Goal: Task Accomplishment & Management: Use online tool/utility

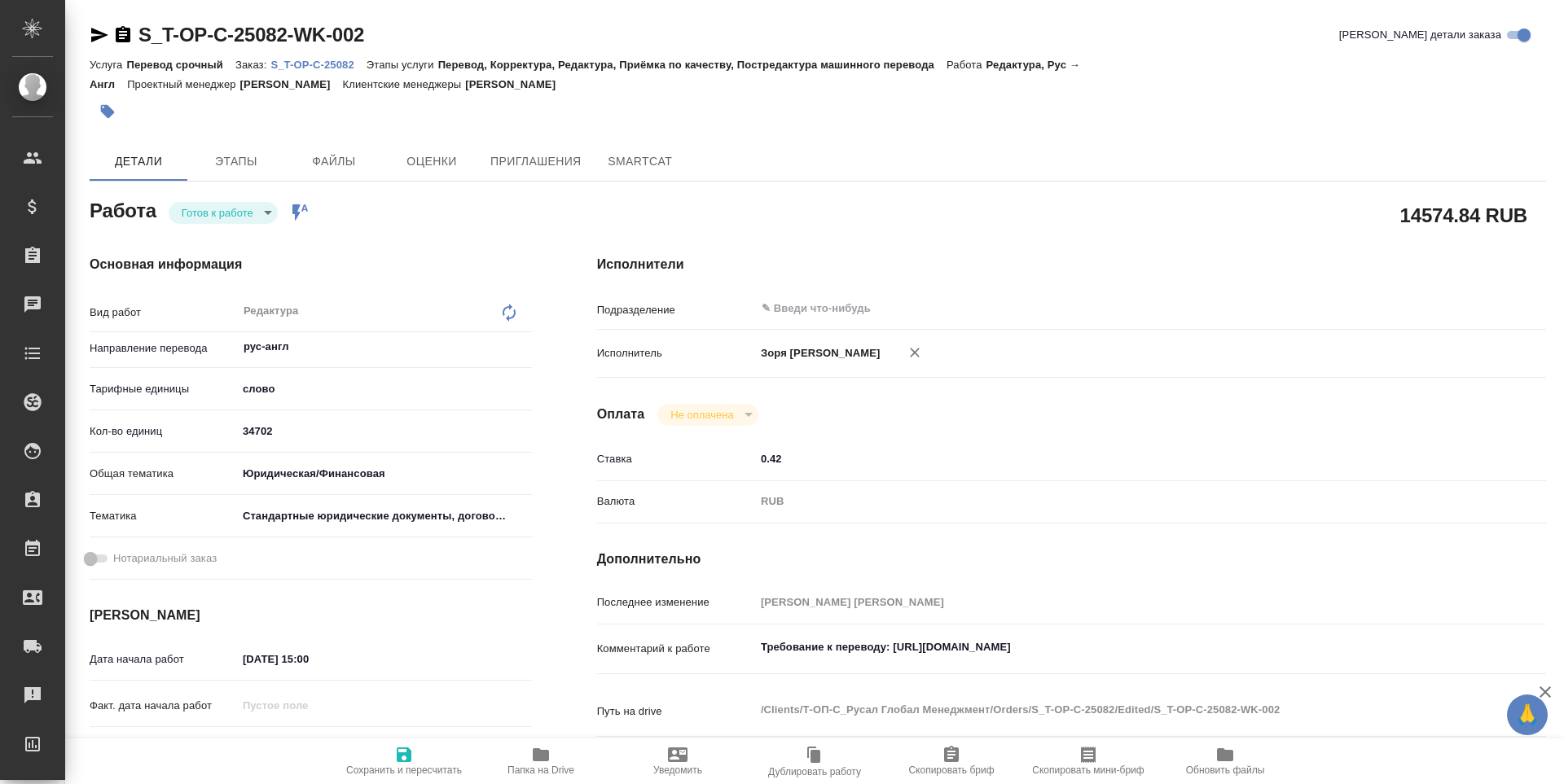
type textarea "x"
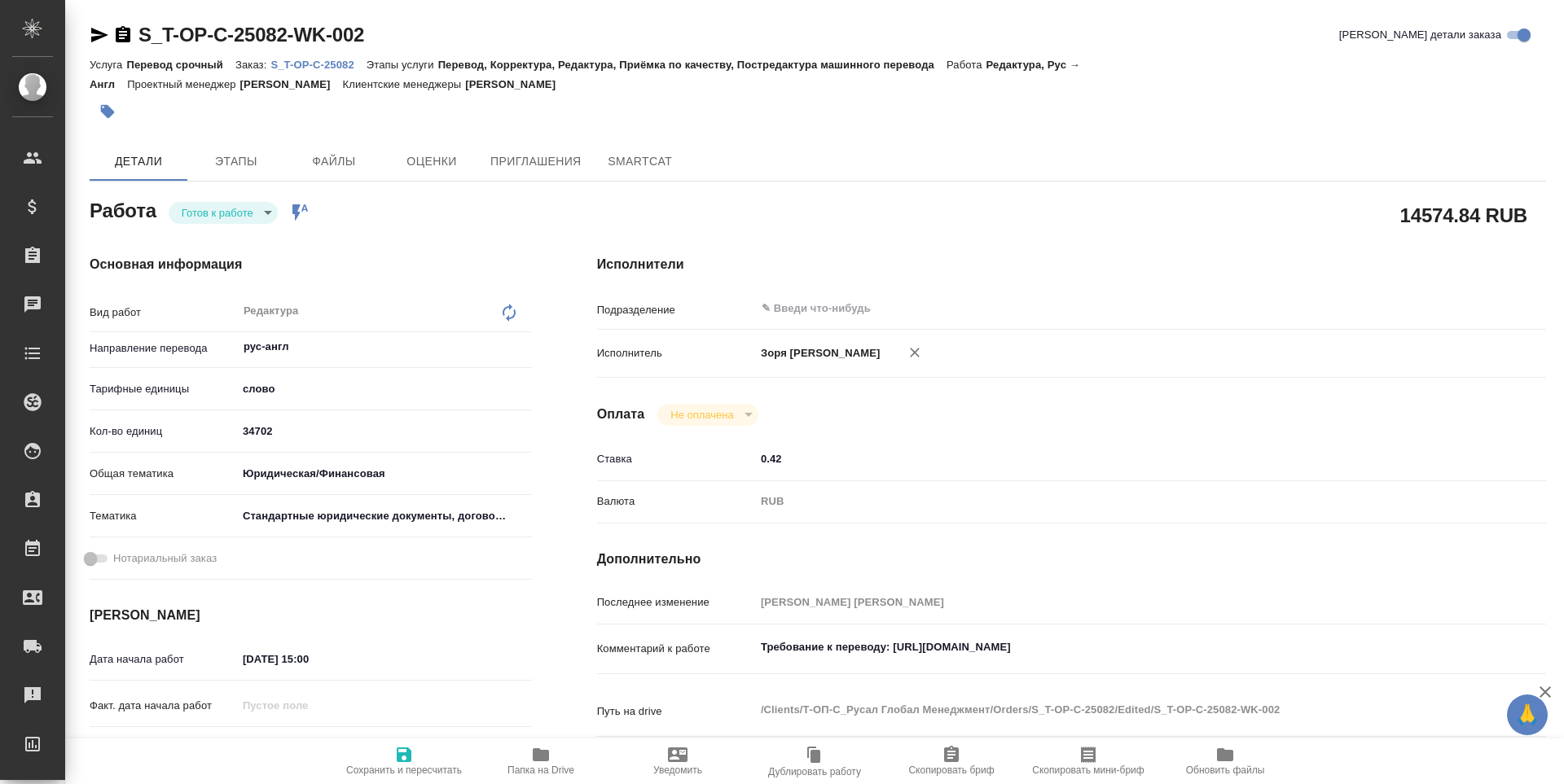
type textarea "x"
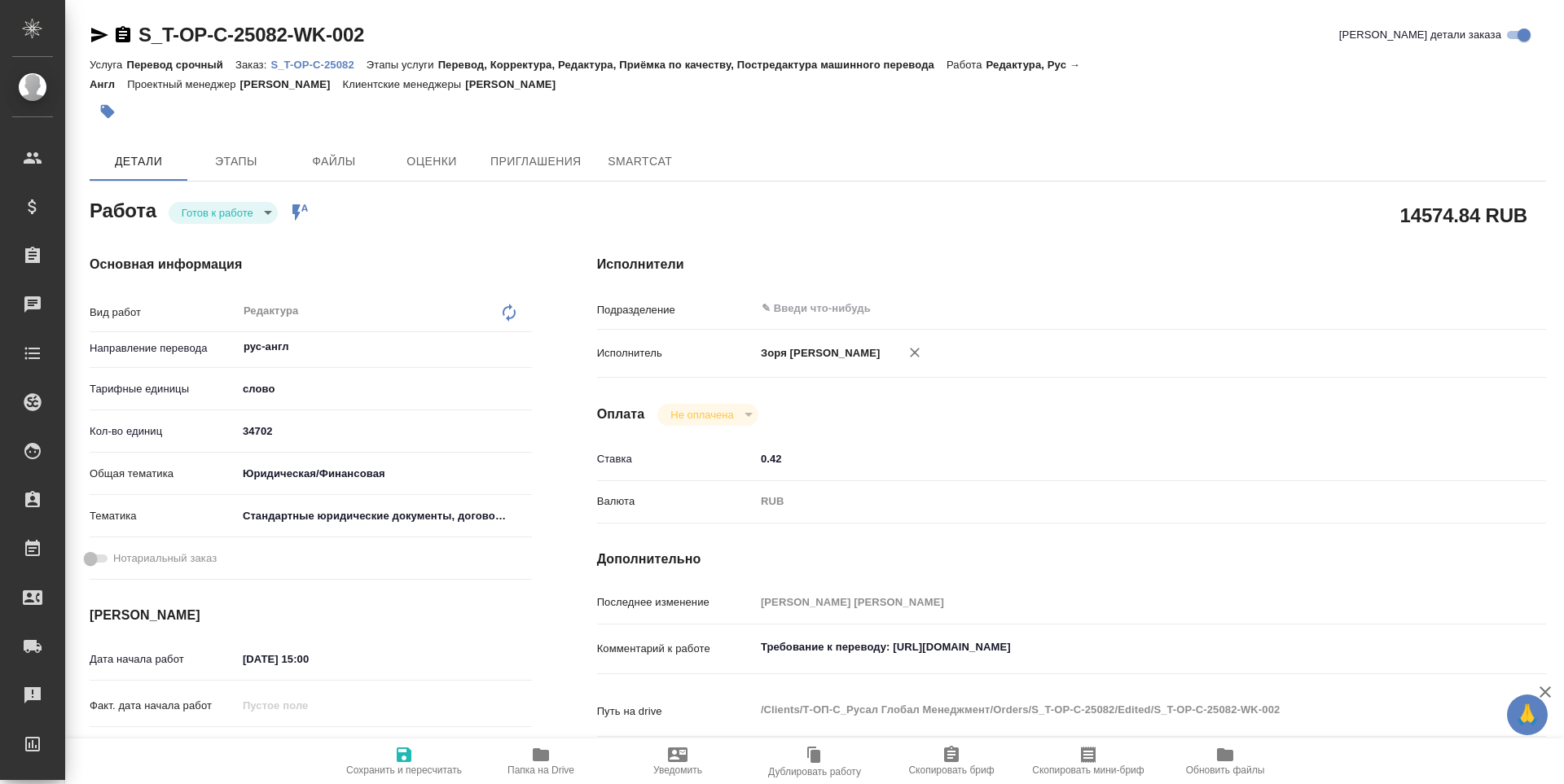
type textarea "x"
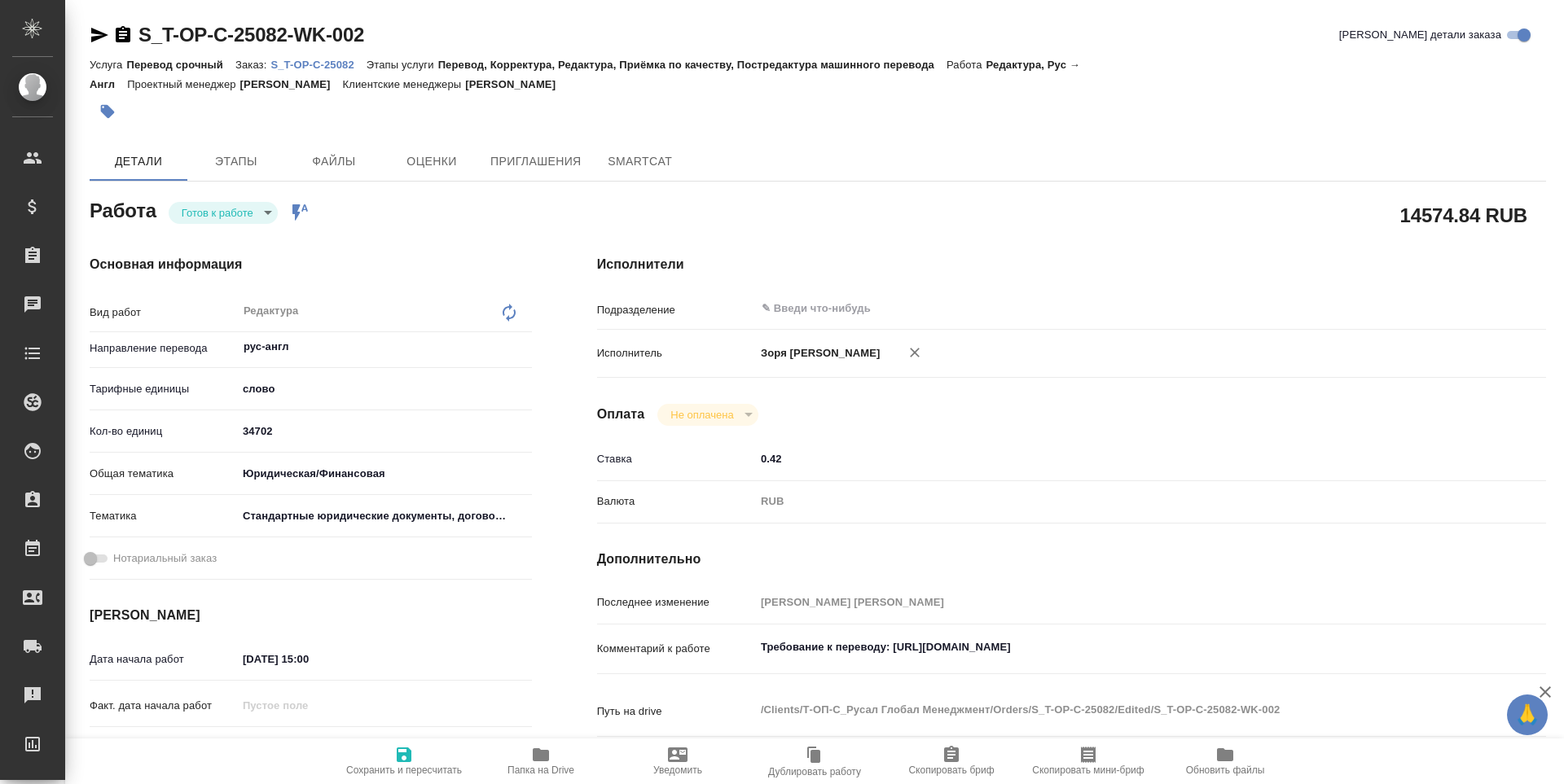
type textarea "x"
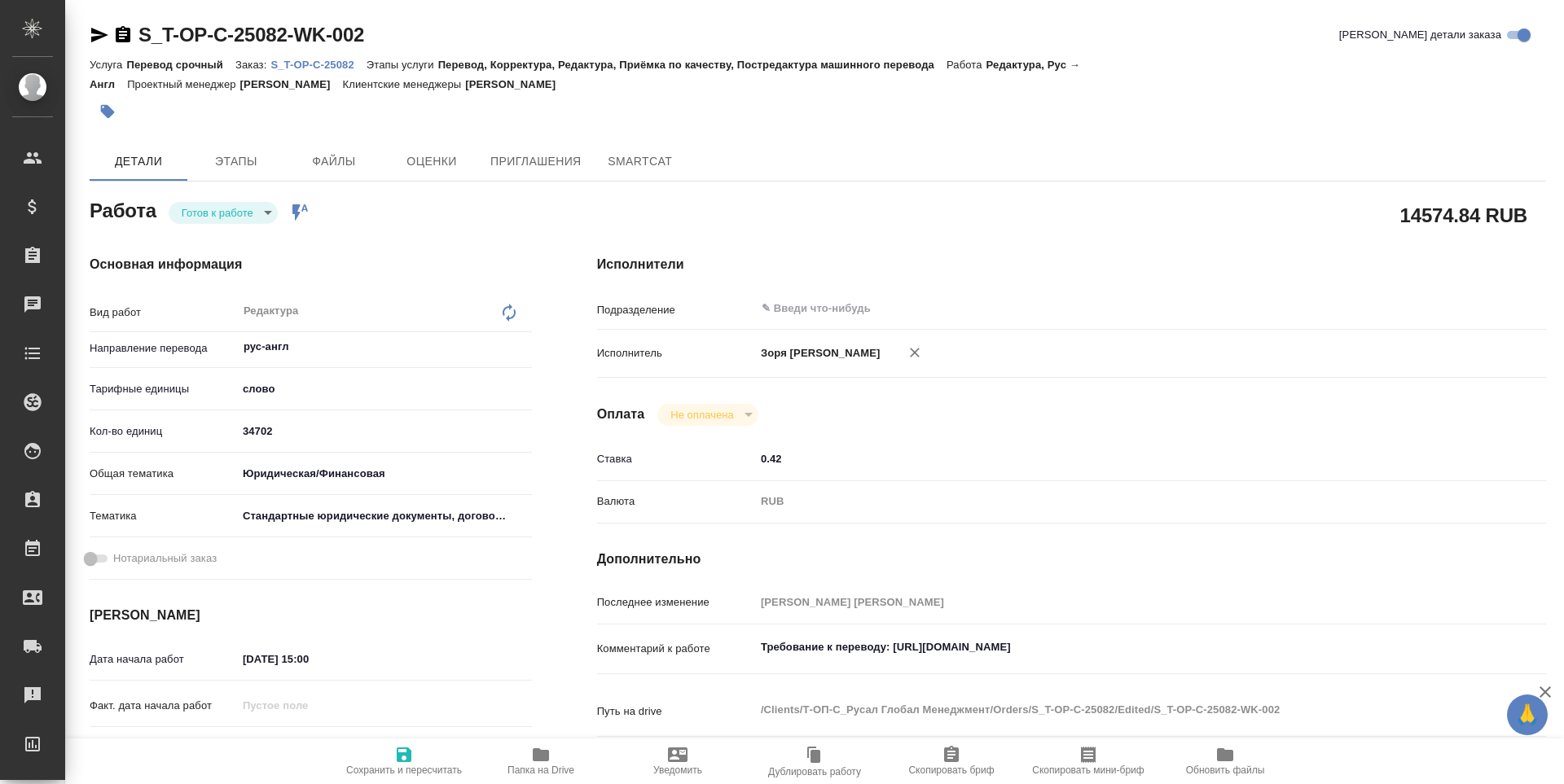
click at [240, 199] on div "Работа Готов к работе readyForWork Работа включена в последовательность" at bounding box center [311, 209] width 443 height 29
click at [240, 213] on body "🙏 .cls-1 fill:#fff; AWATERA Zoria Tatiana Клиенты Спецификации Заказы Чаты Todo…" at bounding box center [782, 392] width 1564 height 784
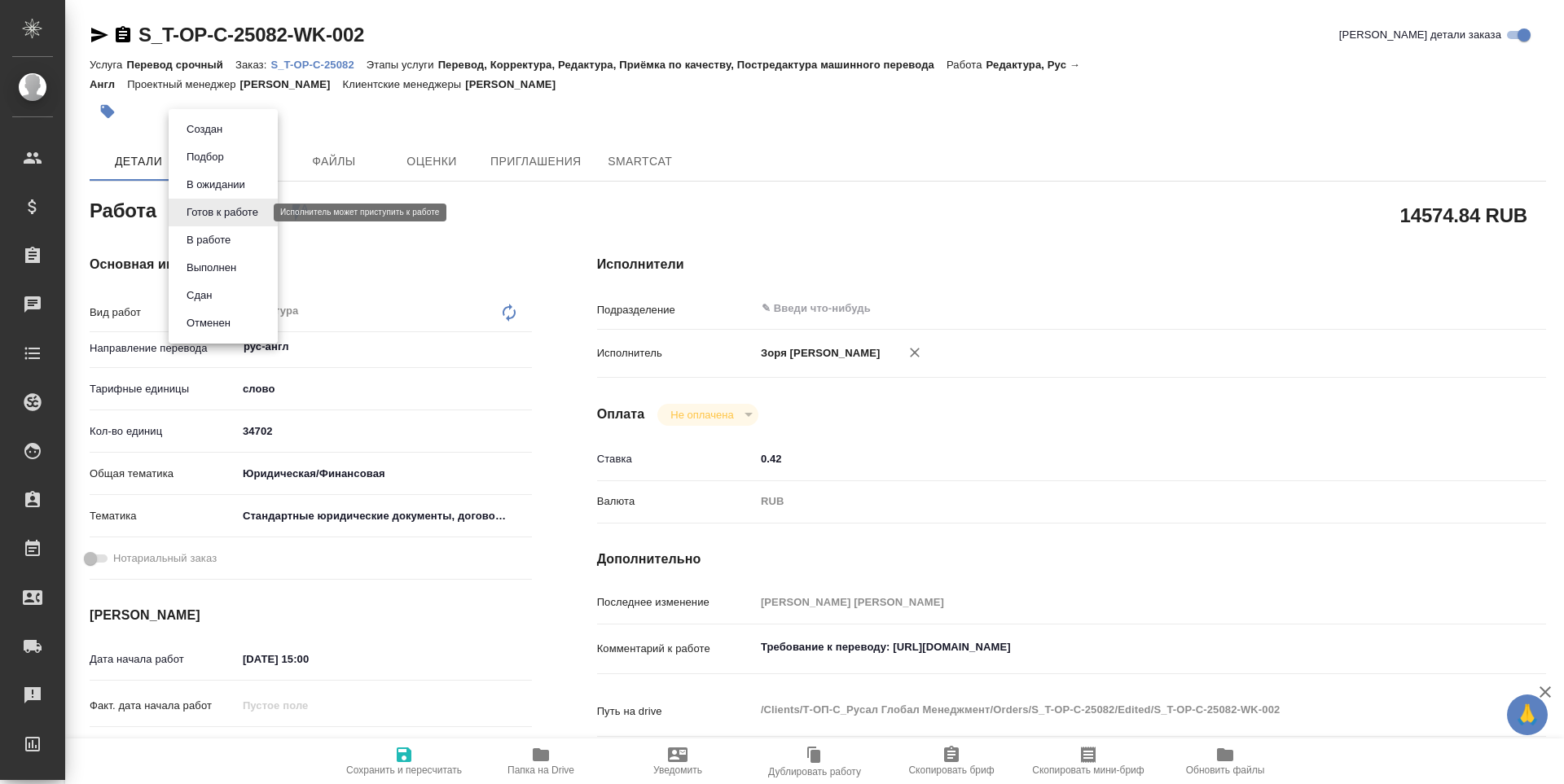
type textarea "x"
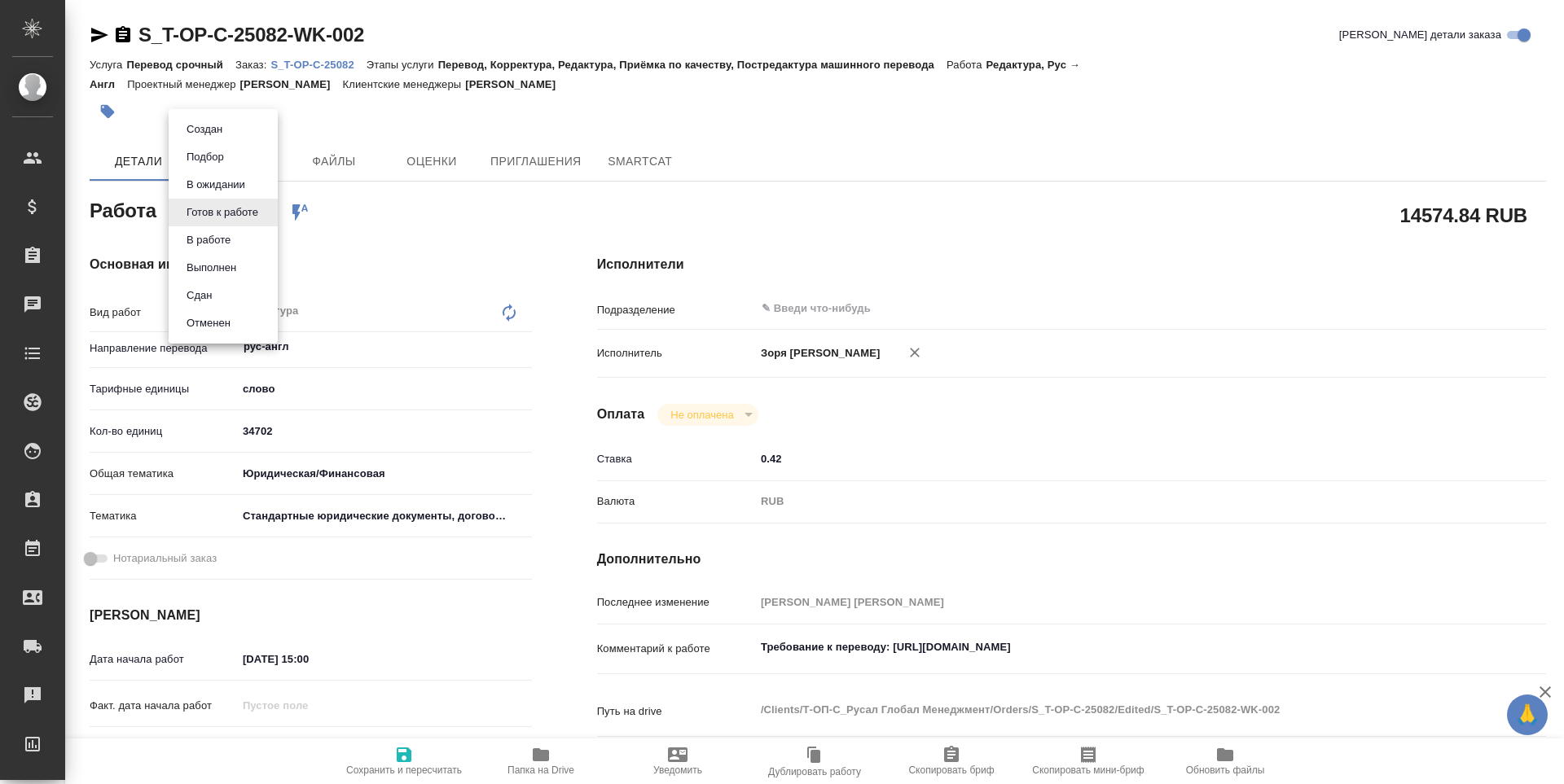
type textarea "x"
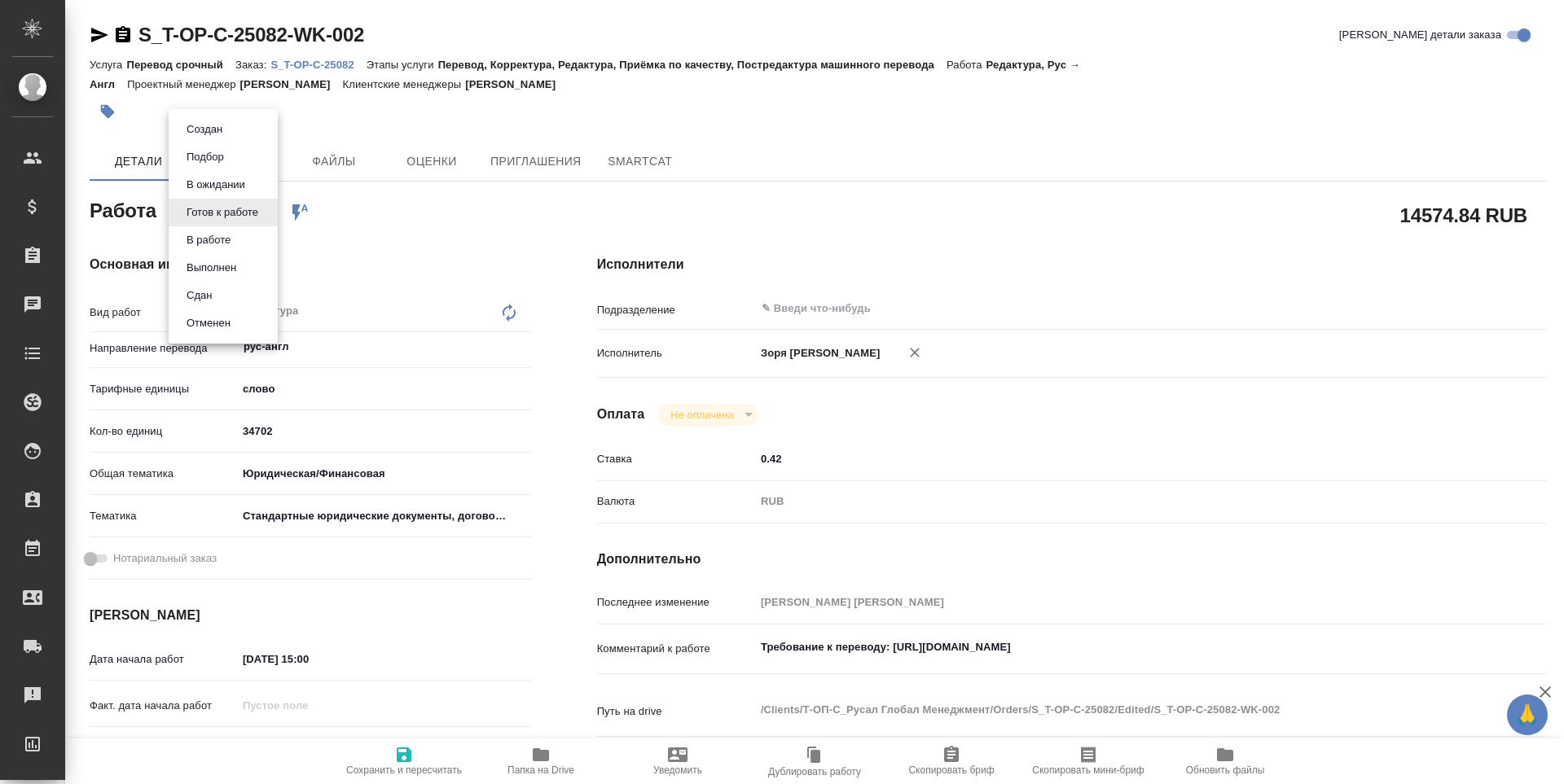
click at [241, 234] on li "В работе" at bounding box center [223, 240] width 109 height 27
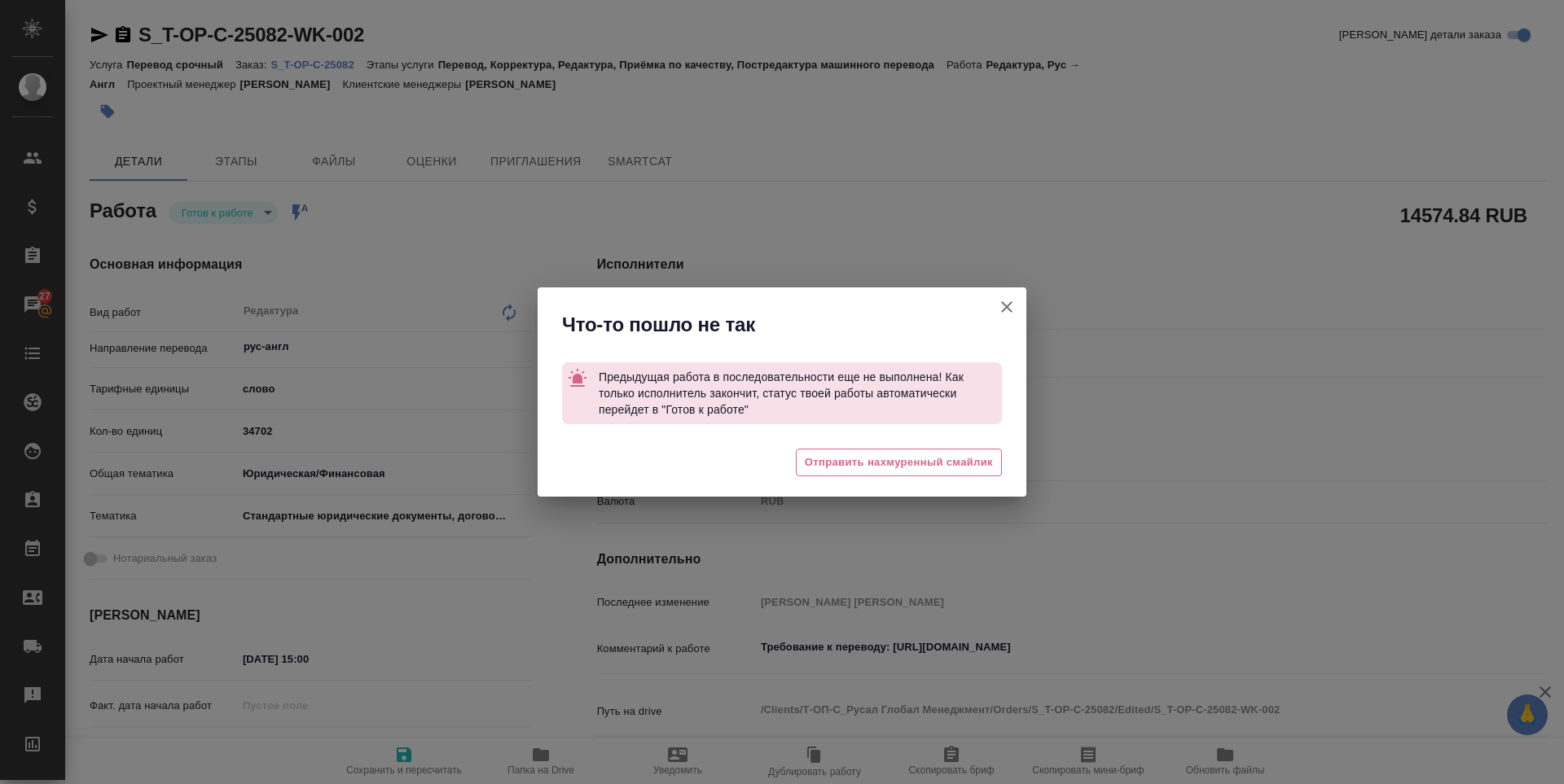
type textarea "x"
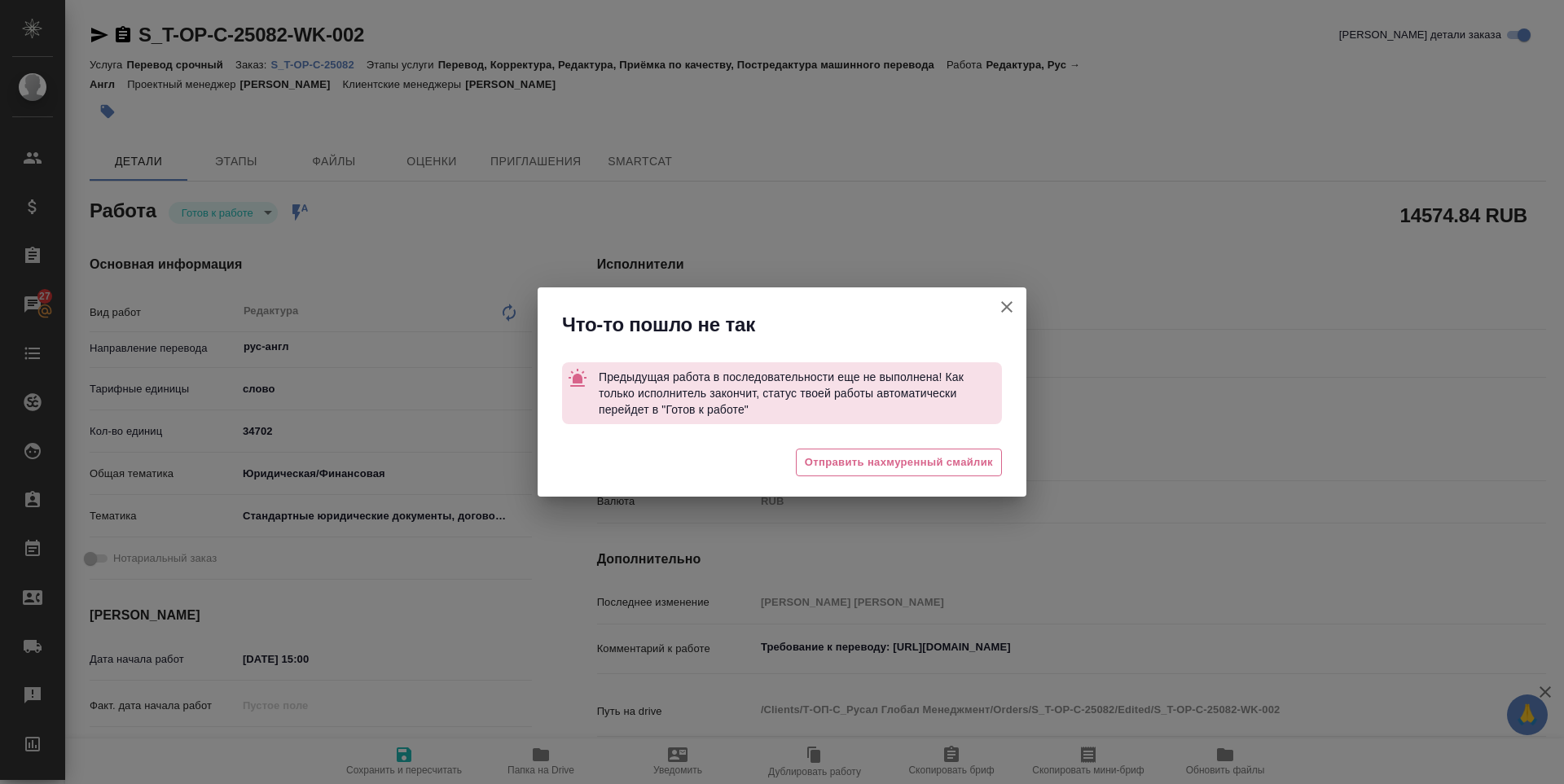
type textarea "x"
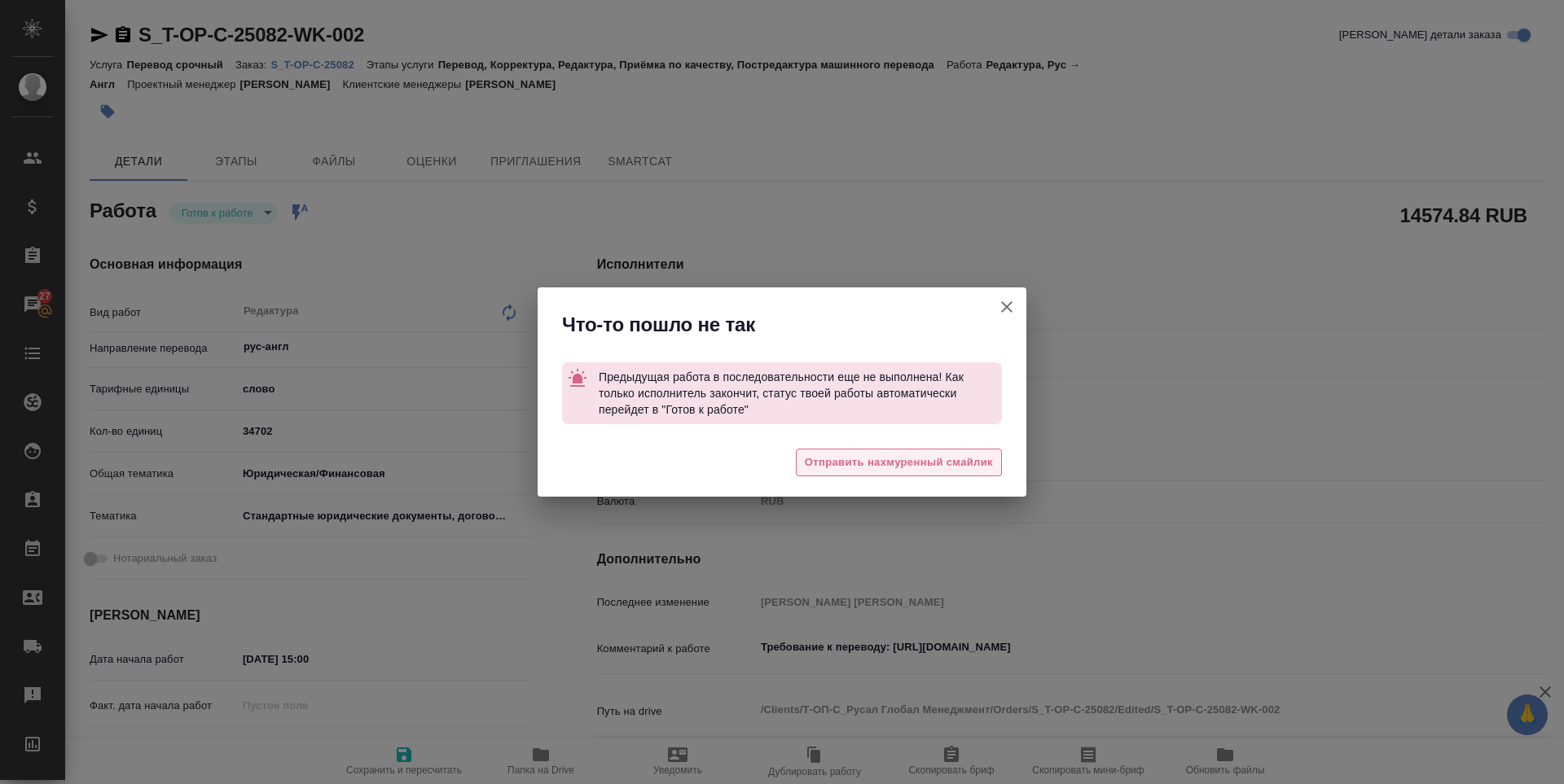
type textarea "x"
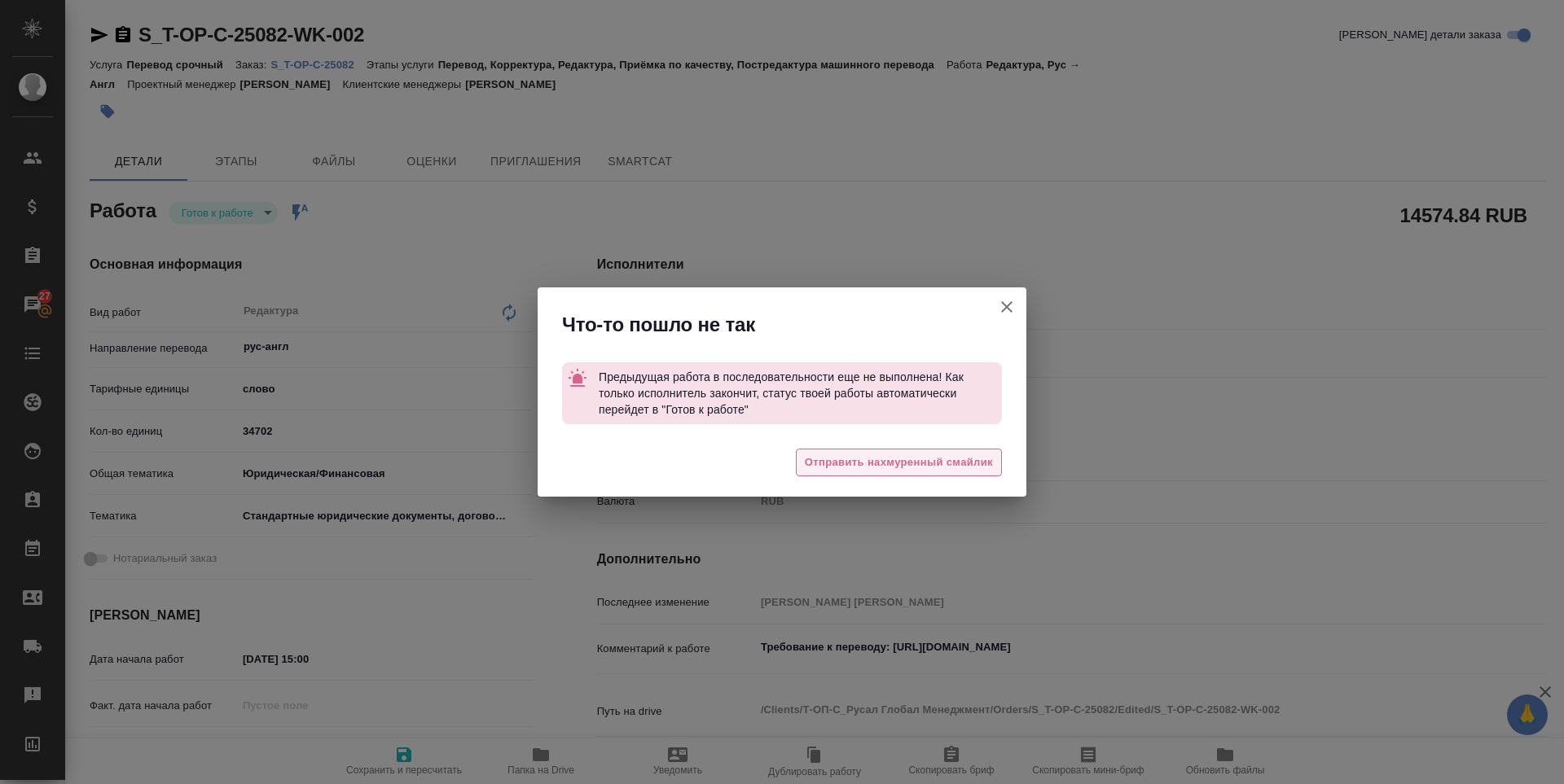
click at [862, 457] on span "Отправить нахмуренный смайлик" at bounding box center [899, 463] width 189 height 19
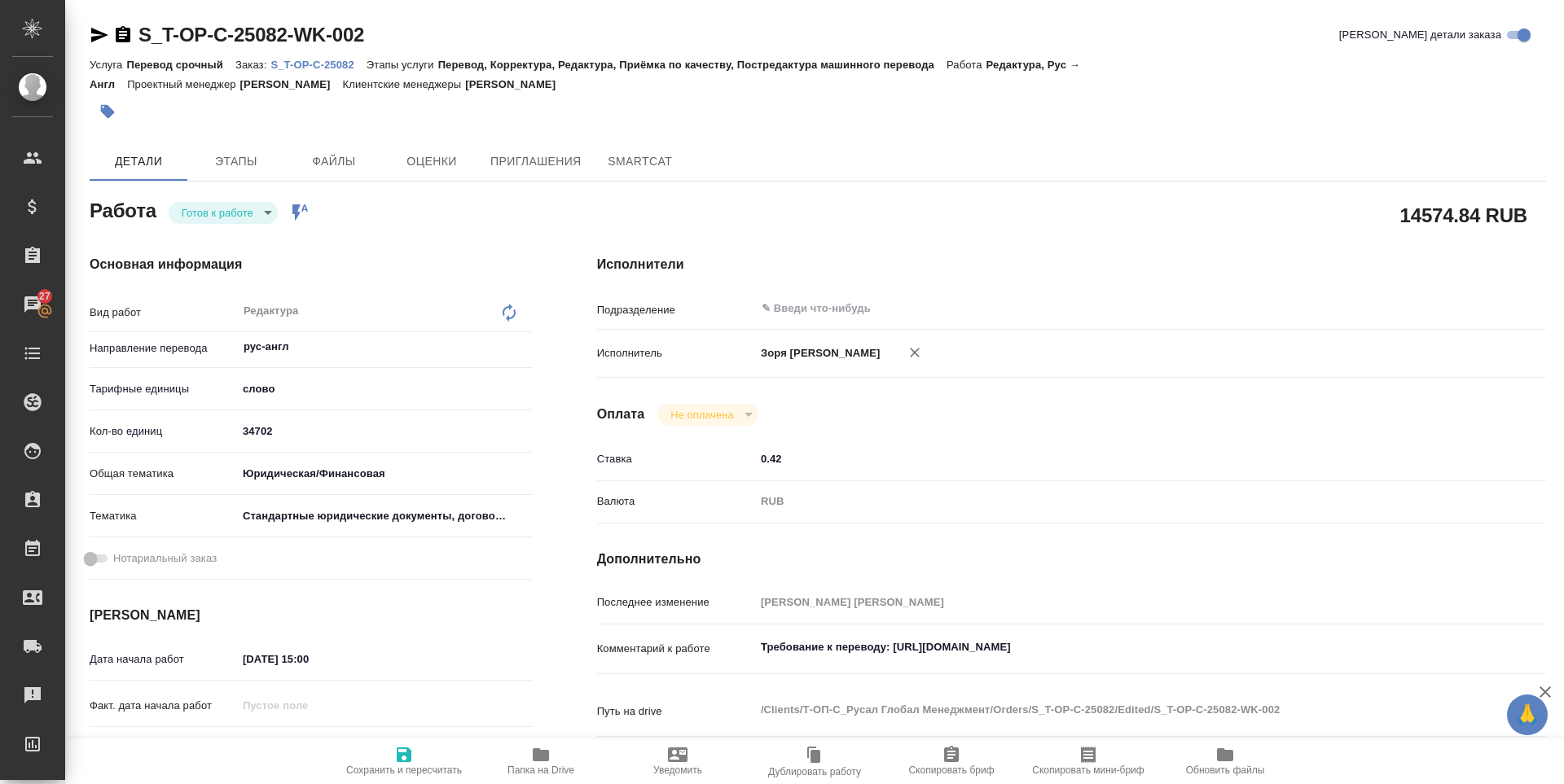
type textarea "x"
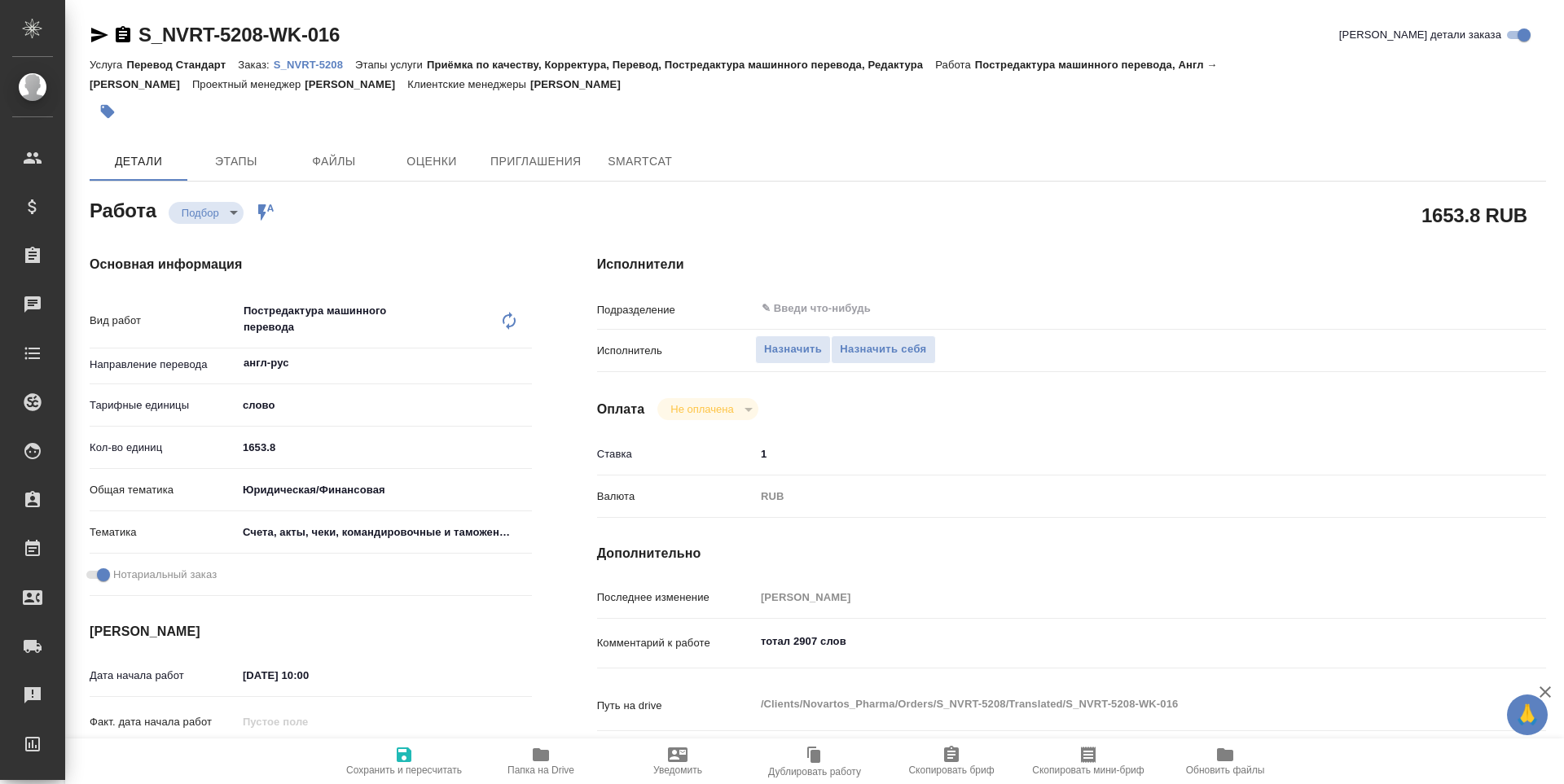
click at [537, 754] on icon "button" at bounding box center [541, 755] width 16 height 13
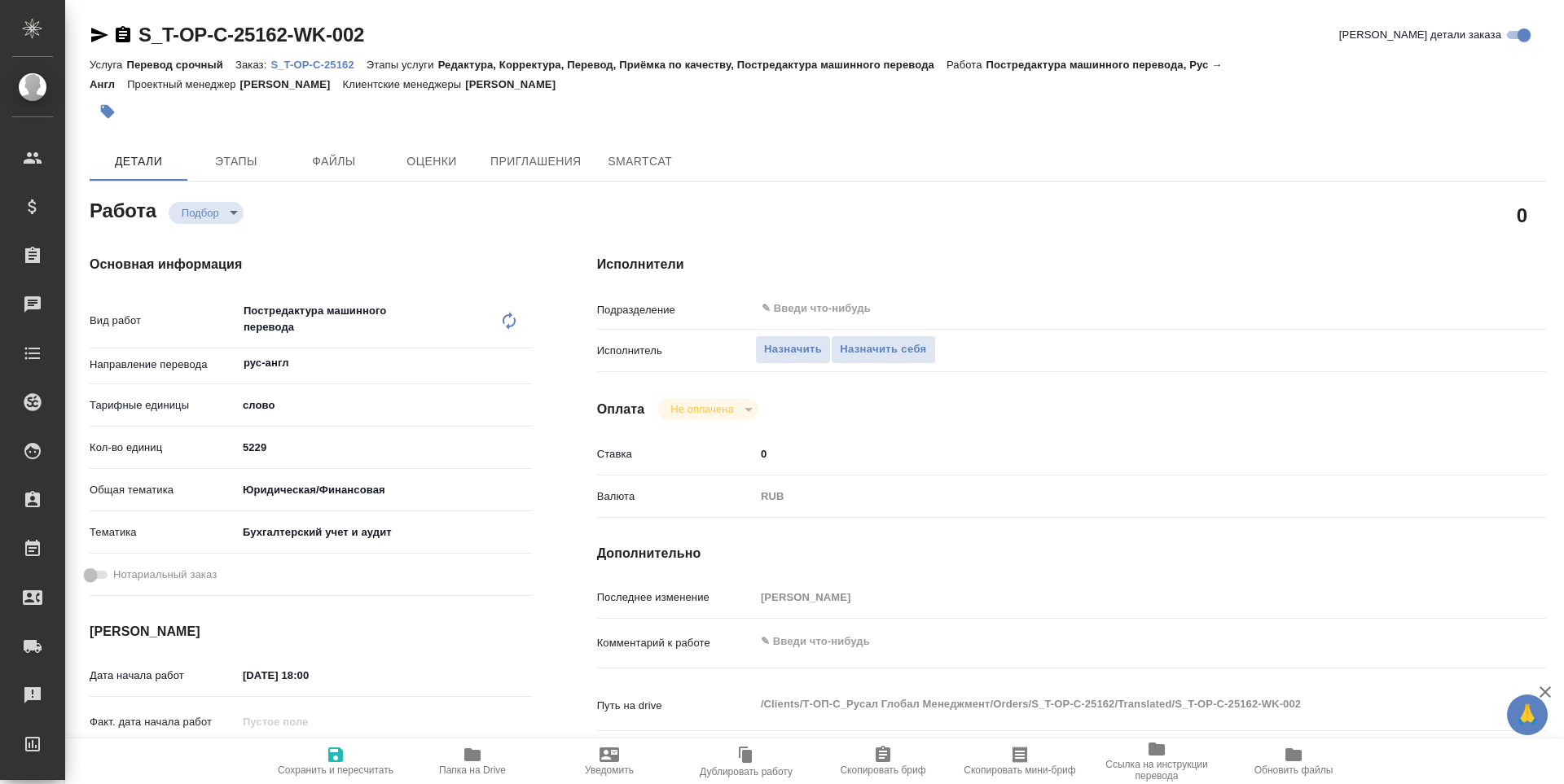
type textarea "x"
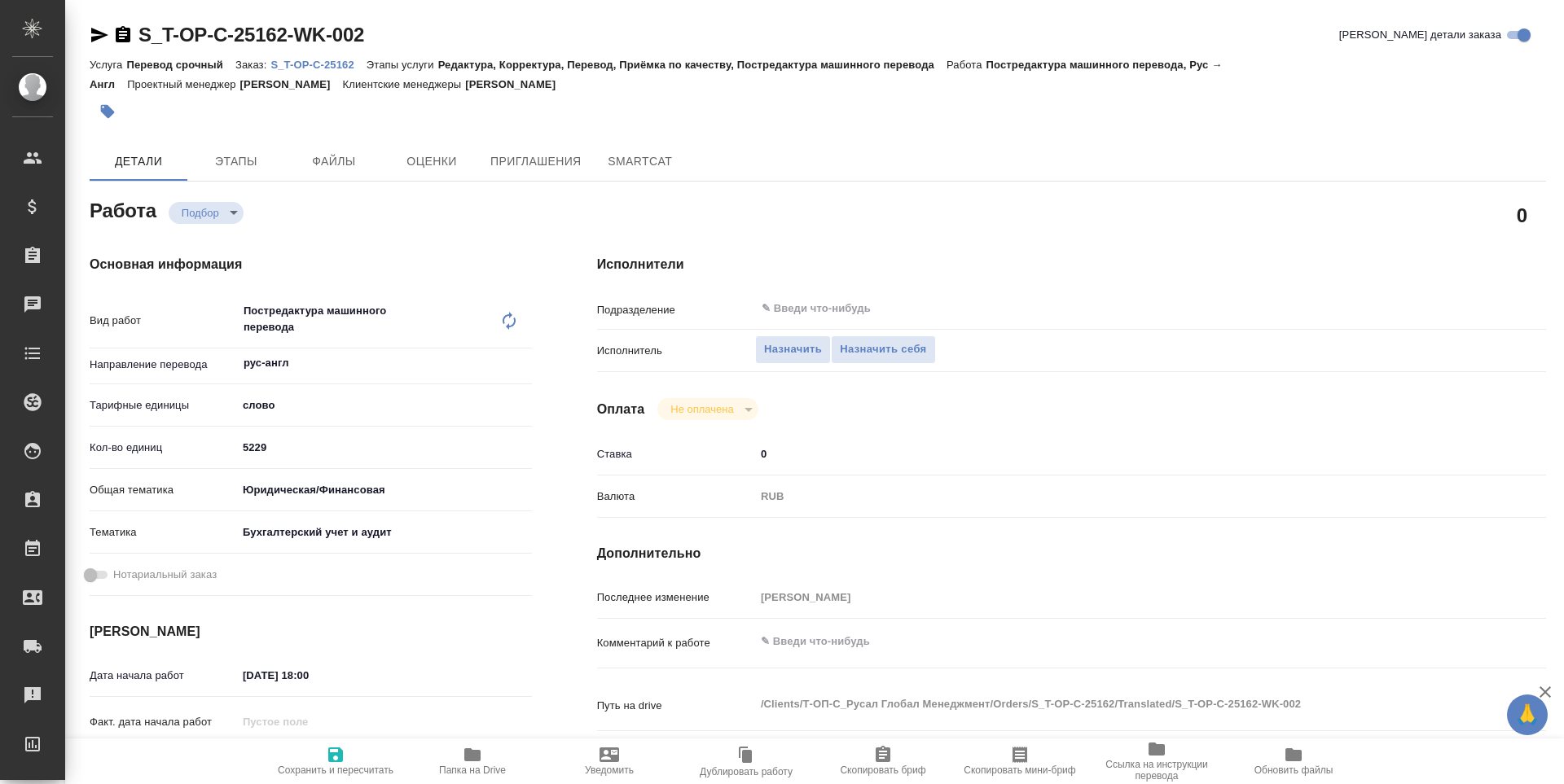
type textarea "x"
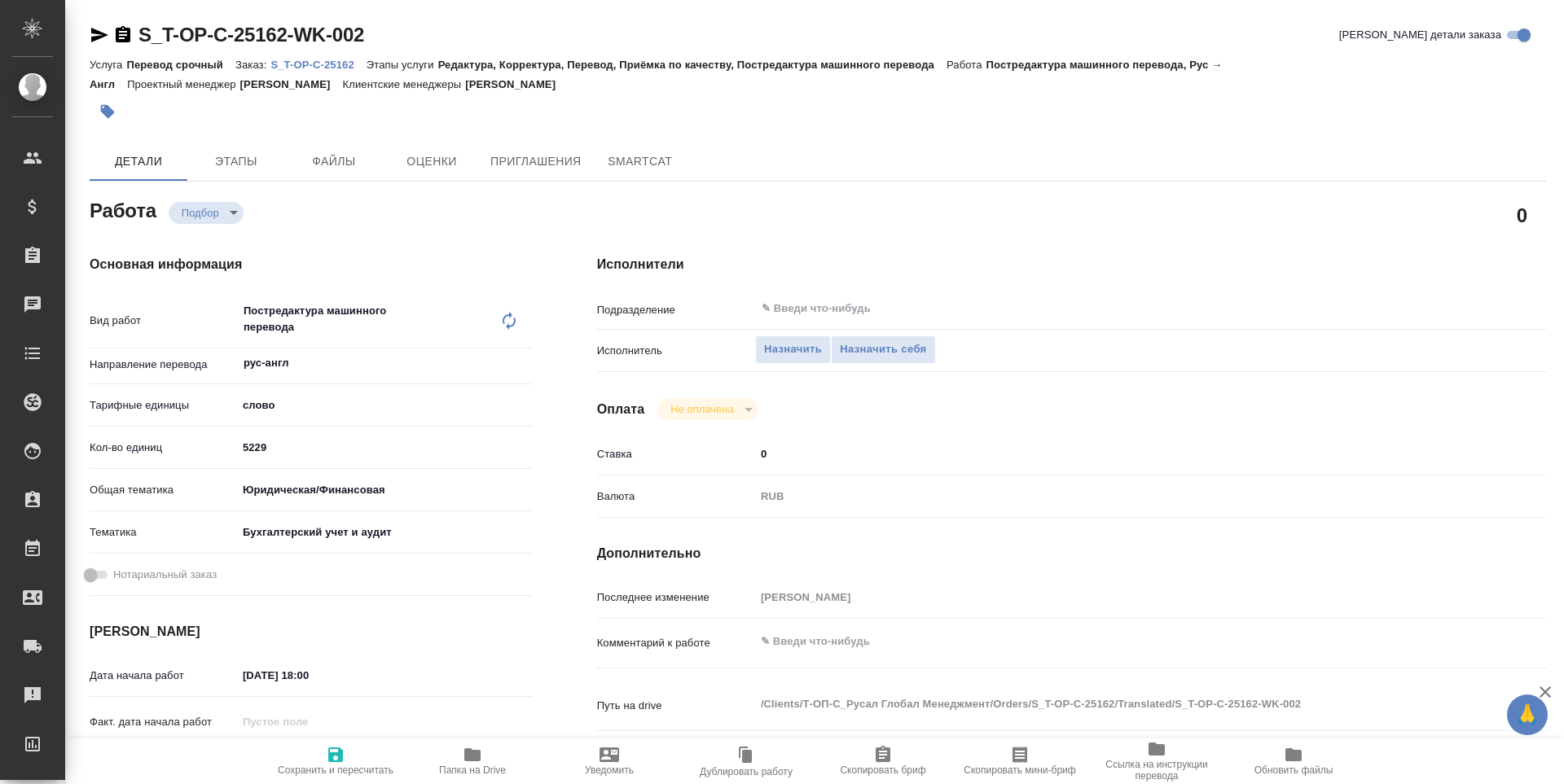
type textarea "x"
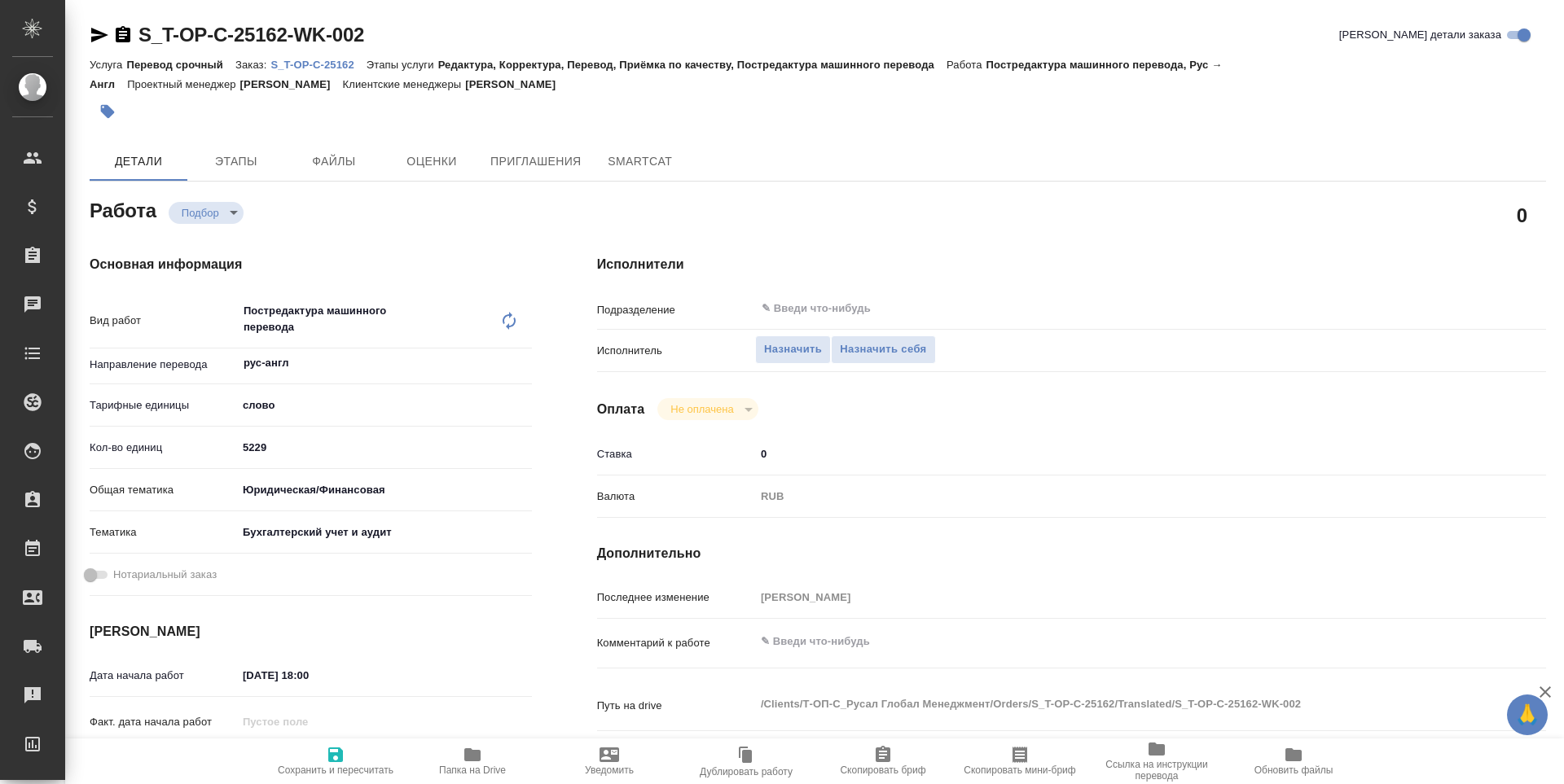
type textarea "x"
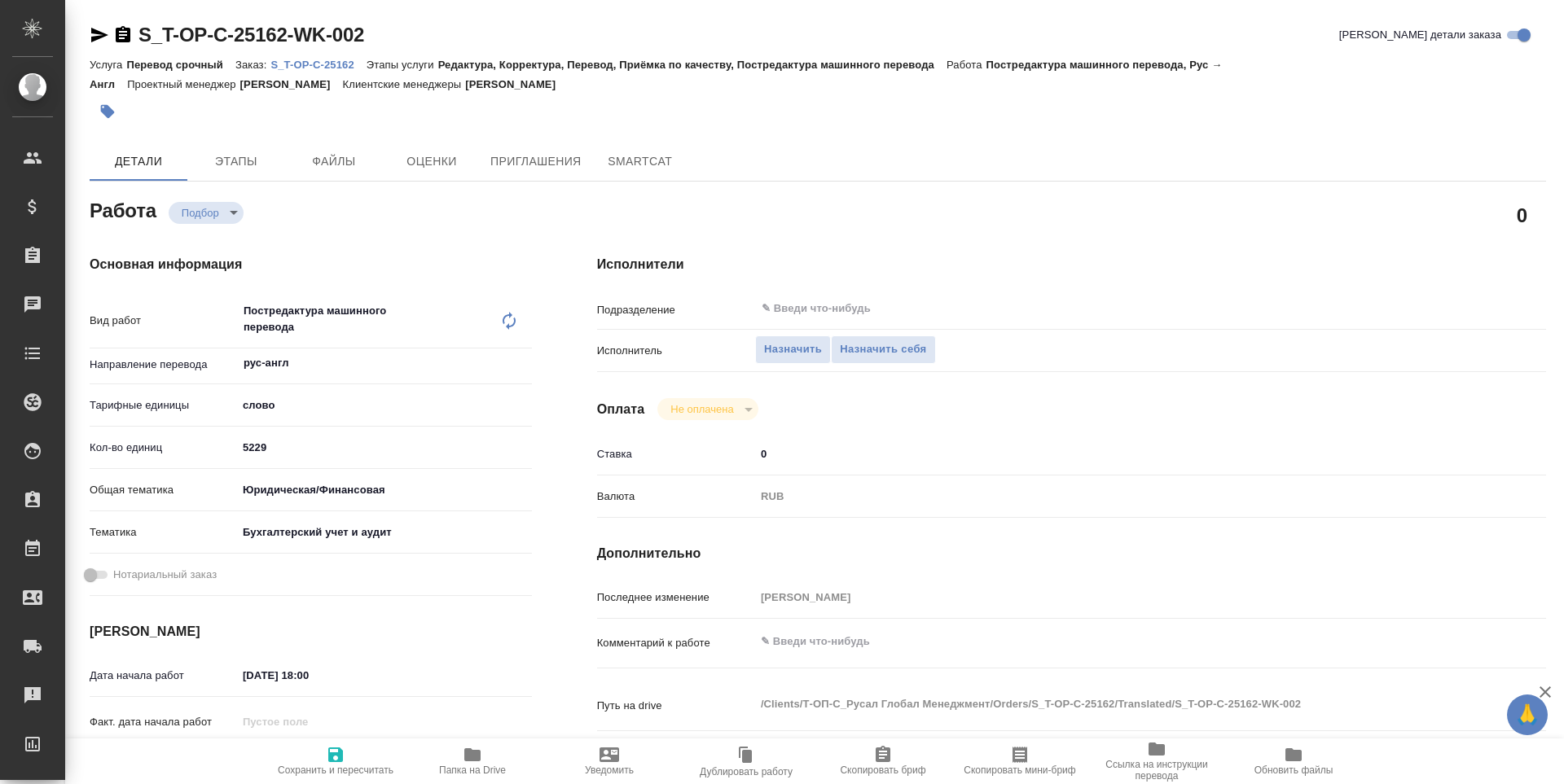
click at [464, 750] on icon "button" at bounding box center [472, 754] width 19 height 19
type textarea "x"
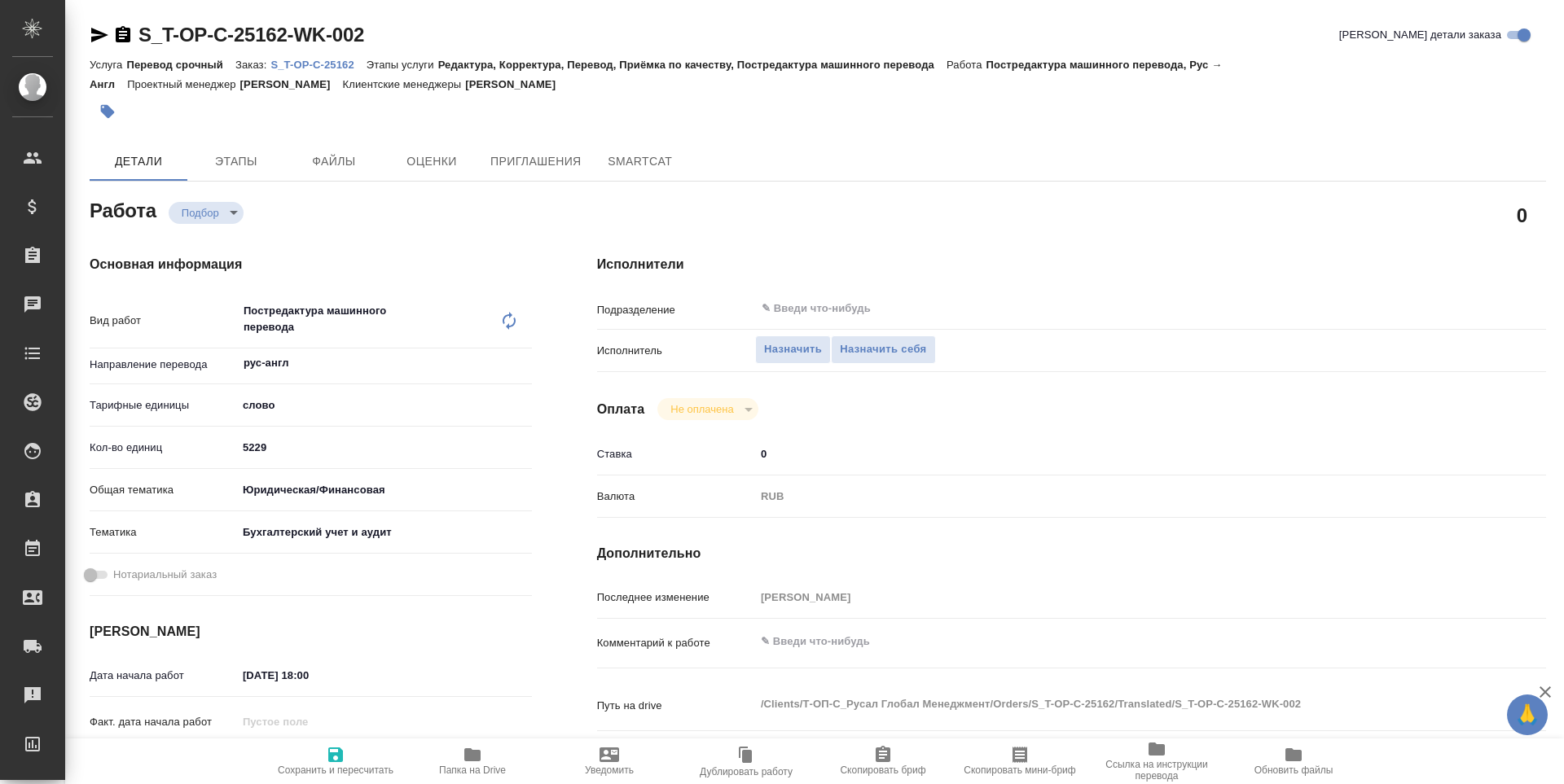
type textarea "x"
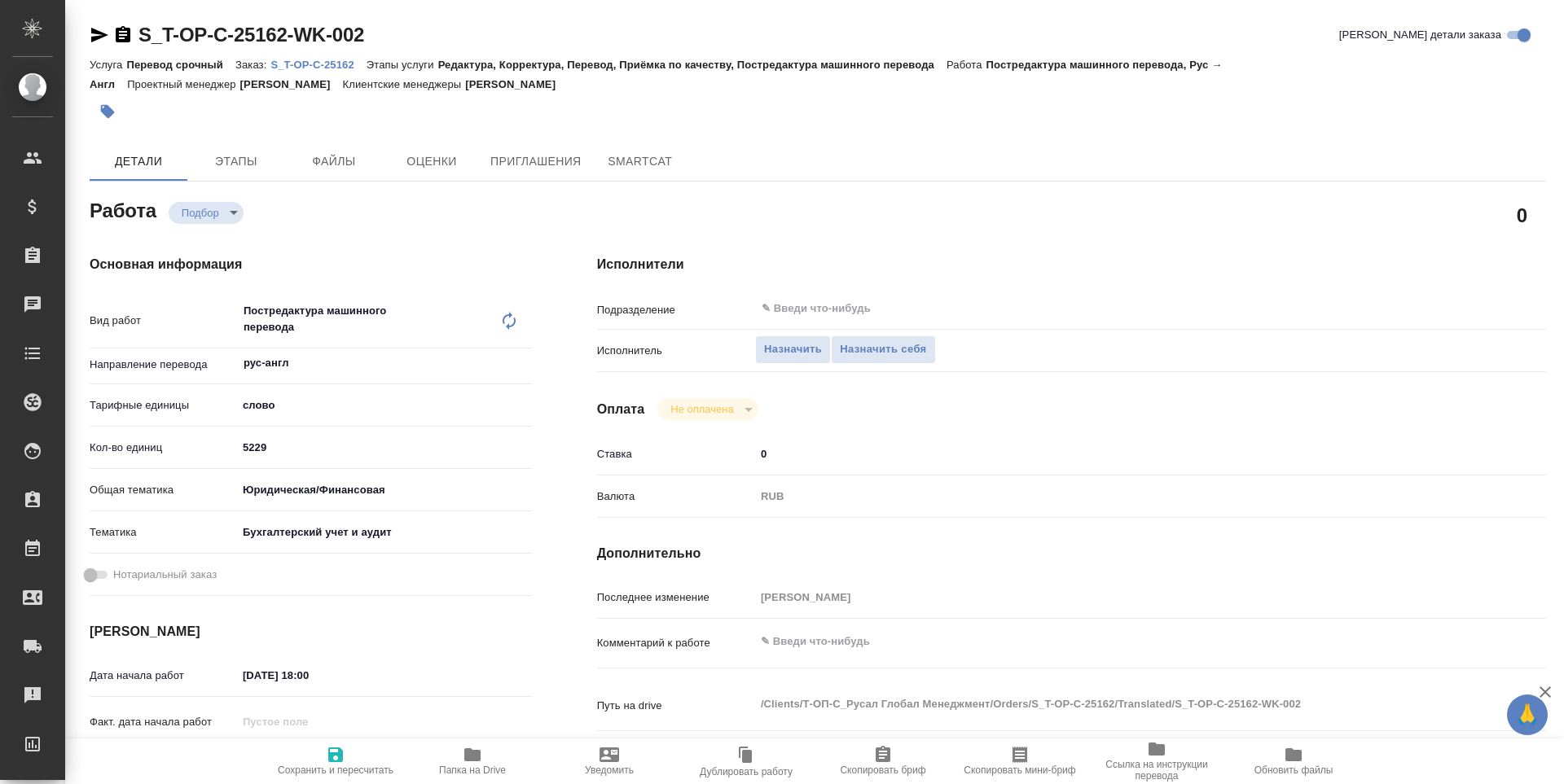
type textarea "x"
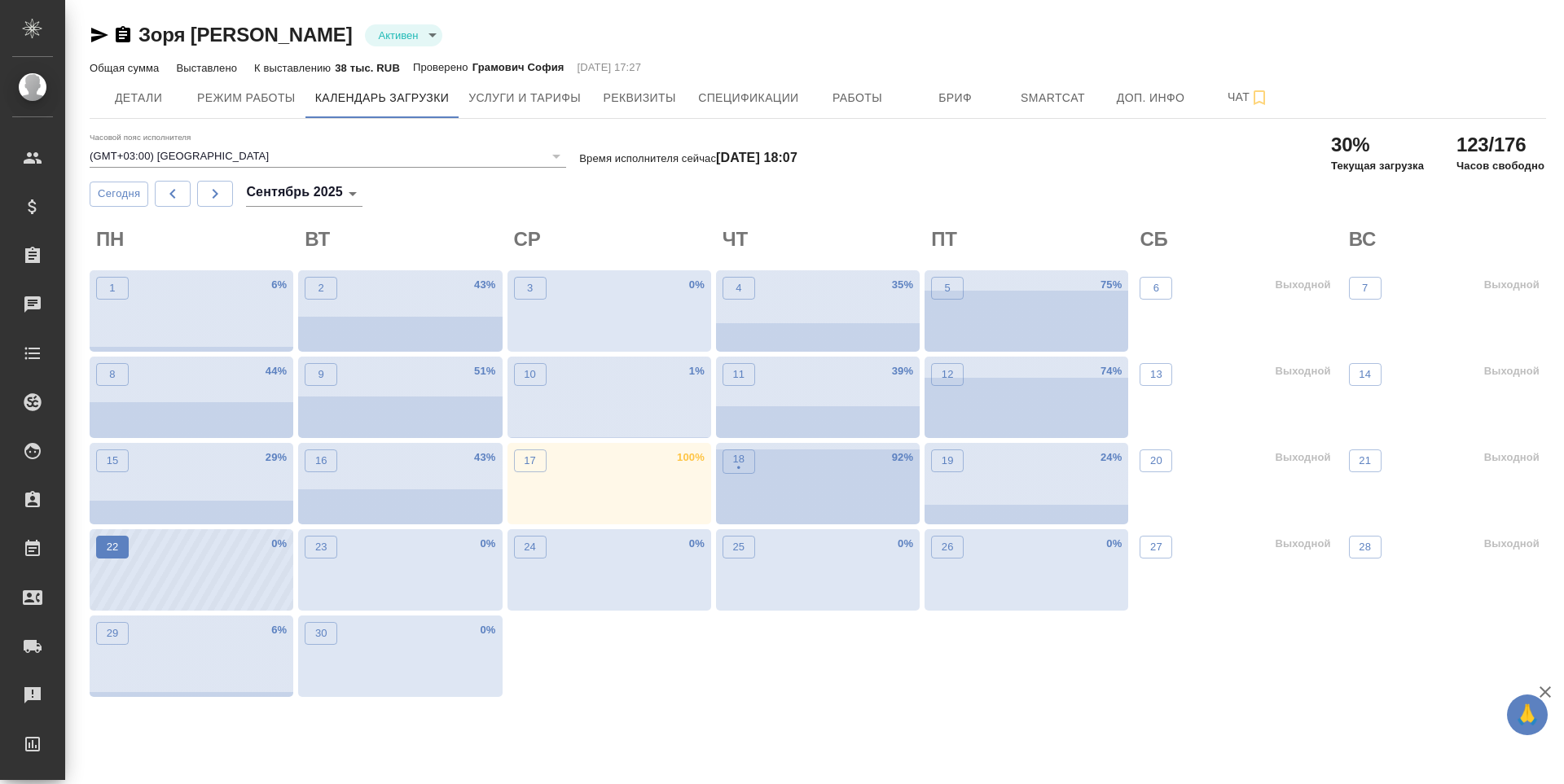
click at [107, 554] on p "22" at bounding box center [112, 547] width 12 height 16
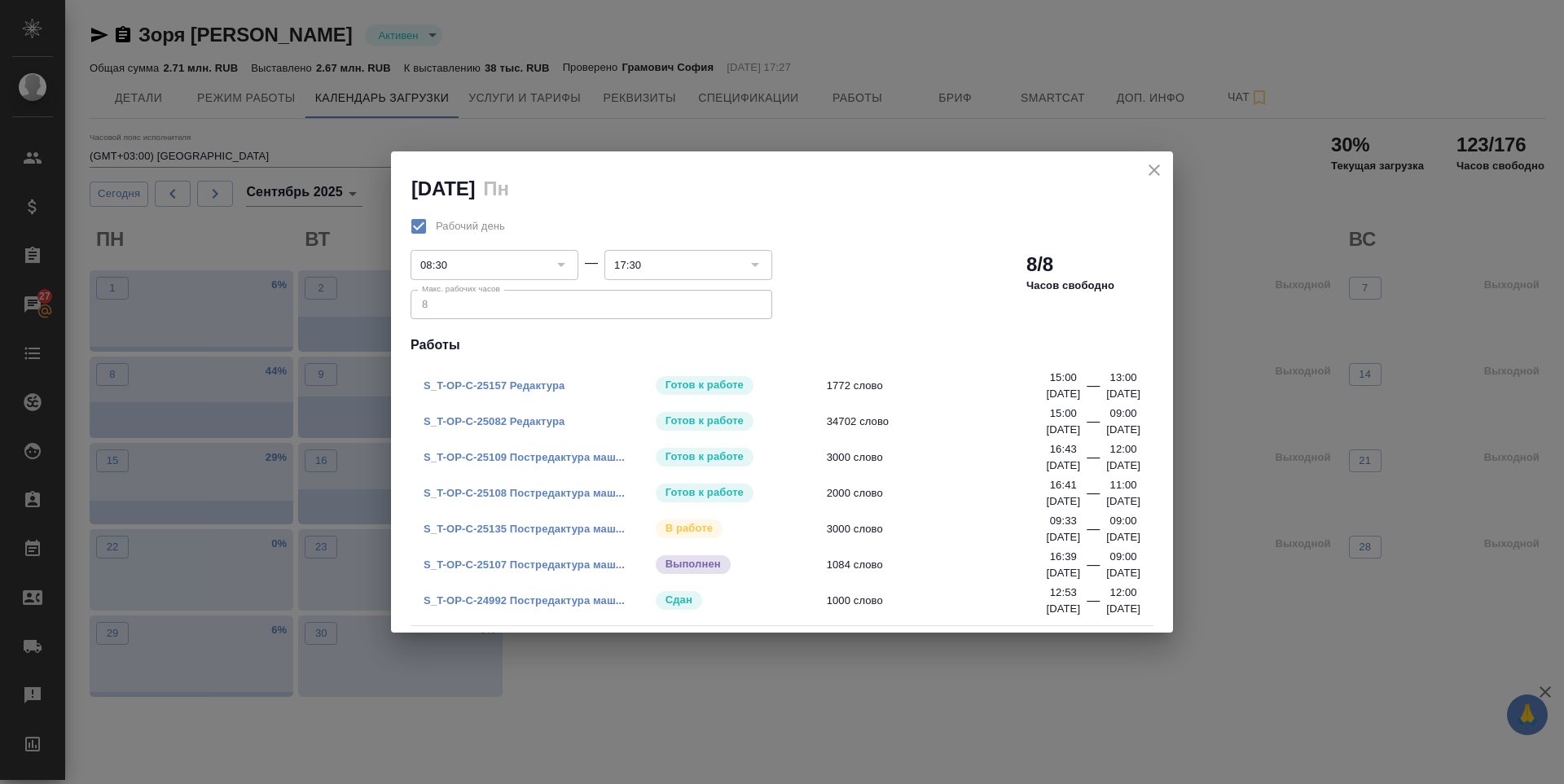
click at [1087, 490] on div "—" at bounding box center [1093, 496] width 13 height 26
click at [1161, 178] on icon "close" at bounding box center [1154, 169] width 19 height 19
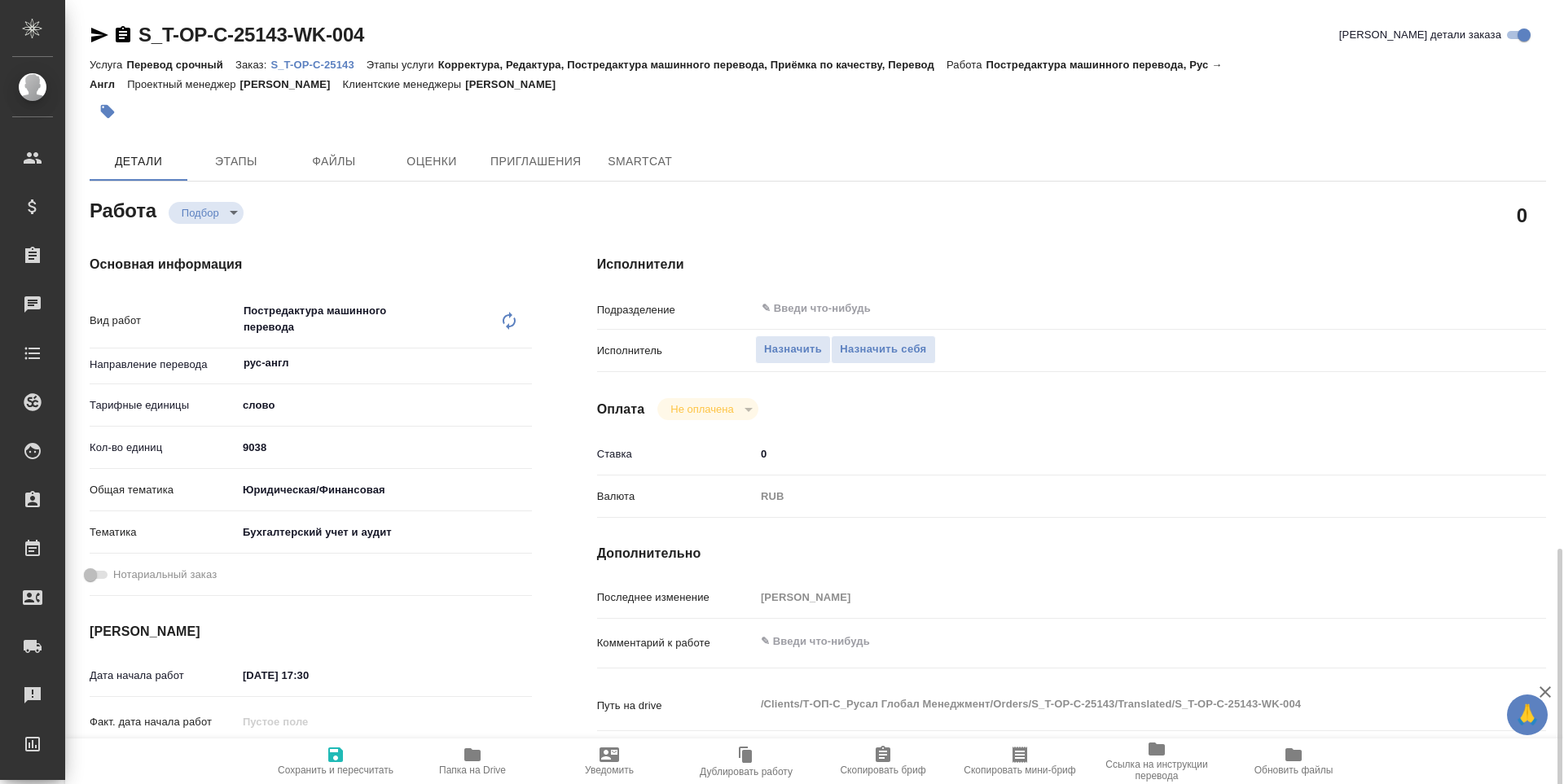
scroll to position [352, 0]
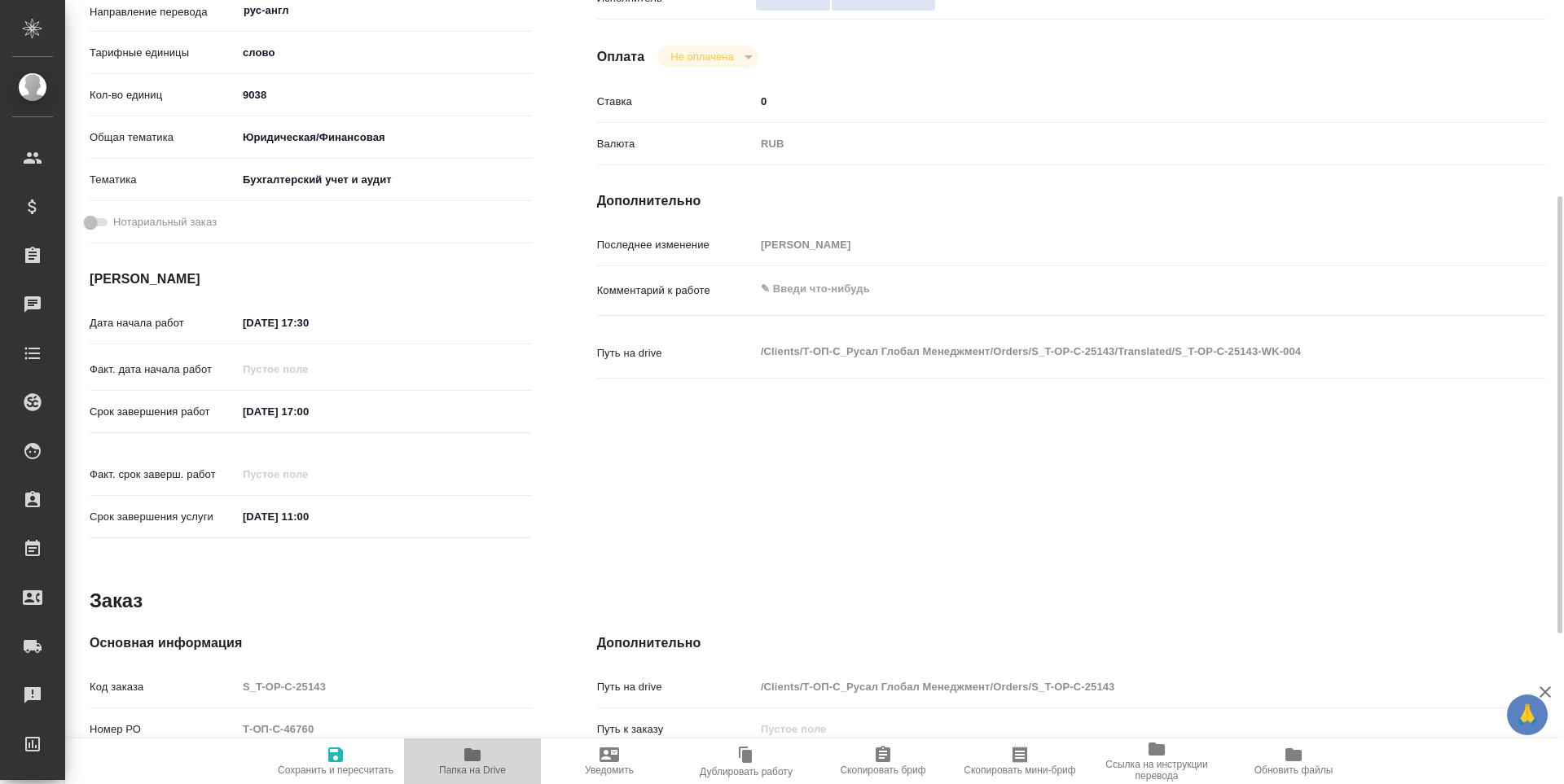
click at [471, 754] on icon "button" at bounding box center [473, 755] width 16 height 13
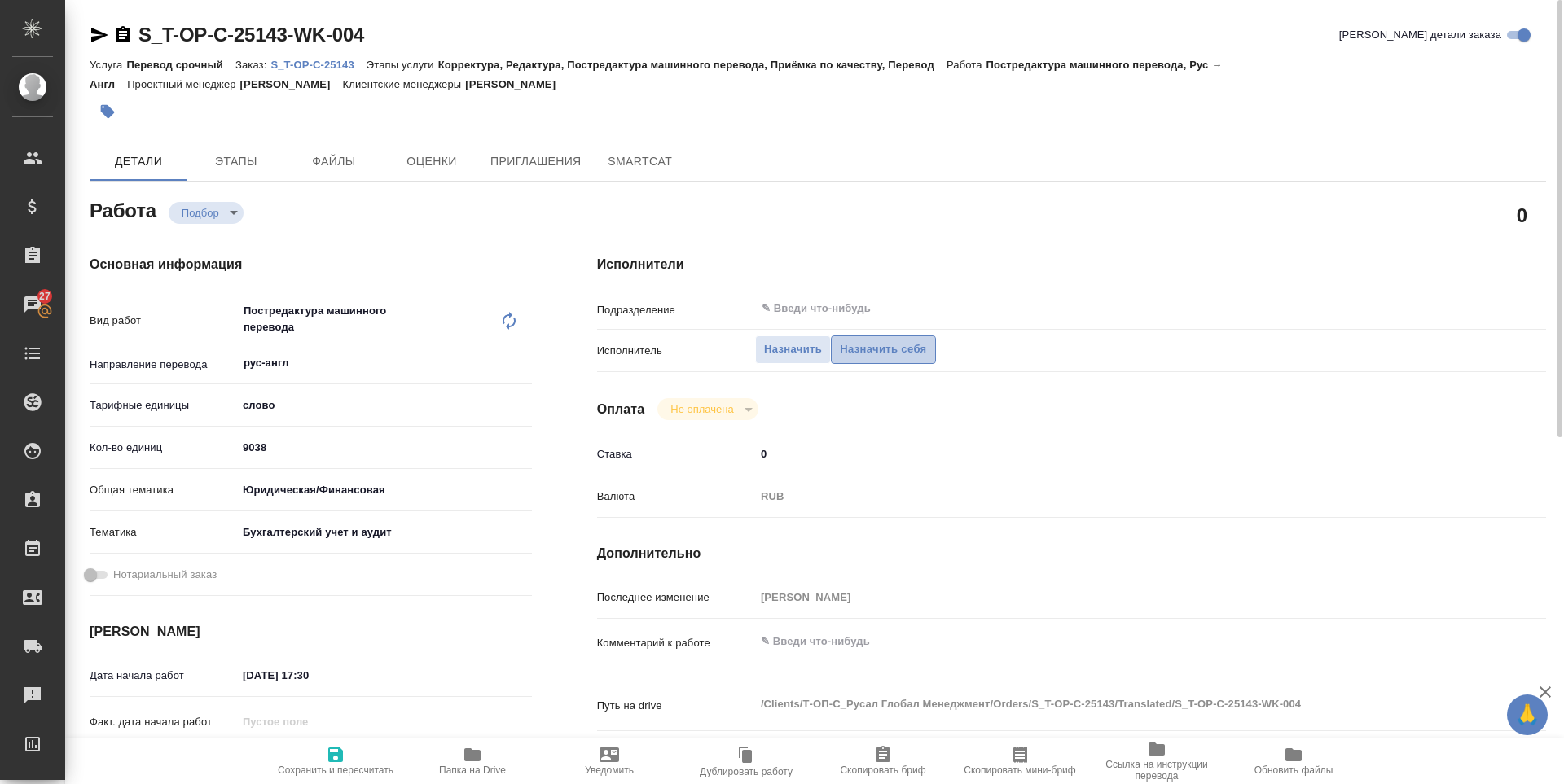
click at [884, 349] on span "Назначить себя" at bounding box center [883, 350] width 87 height 19
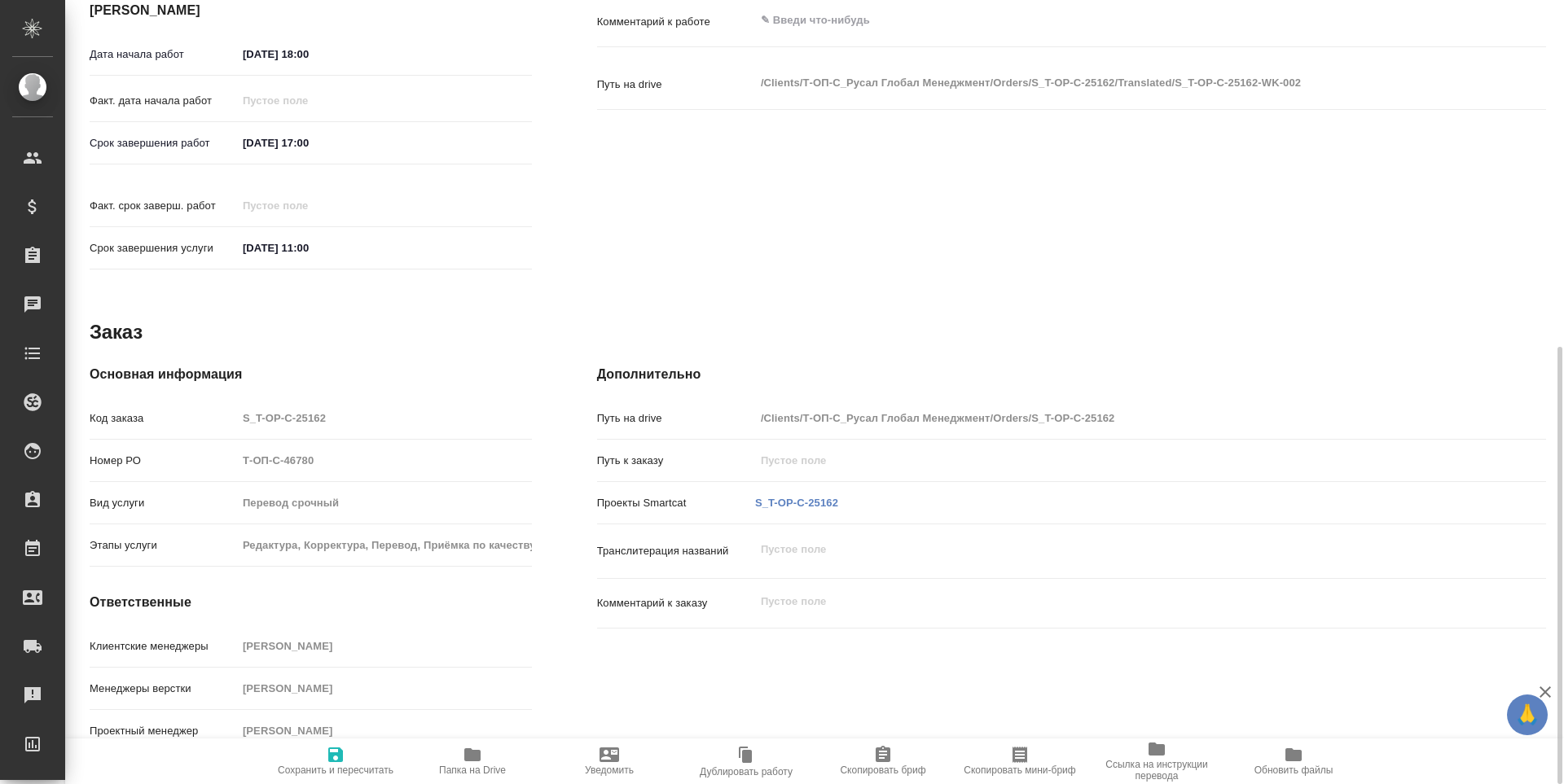
click at [475, 770] on span "Папка на Drive" at bounding box center [472, 770] width 66 height 12
